Goal: Find specific page/section: Find specific page/section

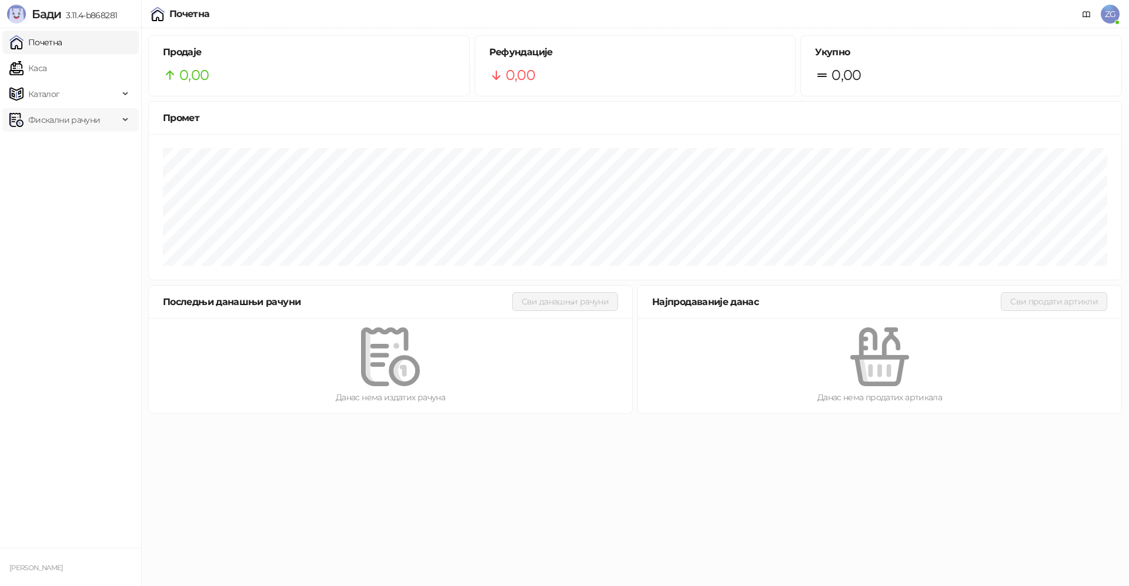
click at [75, 115] on span "Фискални рачуни" at bounding box center [64, 120] width 72 height 24
click at [68, 149] on link "Издати рачуни" at bounding box center [53, 146] width 79 height 24
